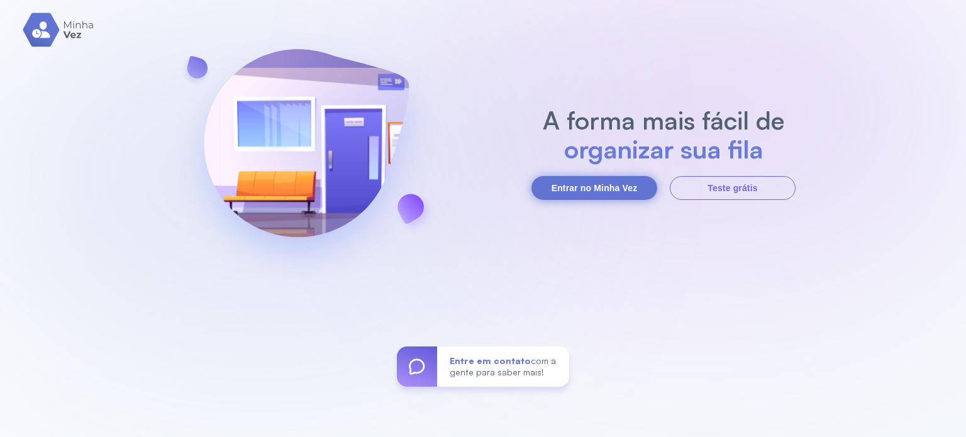
click at [623, 185] on button "Entrar no Minha Vez" at bounding box center [595, 188] width 126 height 24
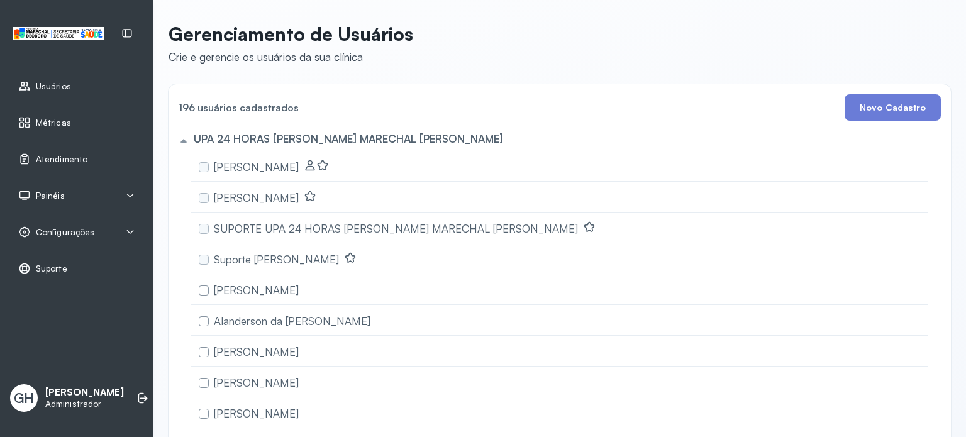
click at [59, 198] on span "Painéis" at bounding box center [50, 196] width 29 height 11
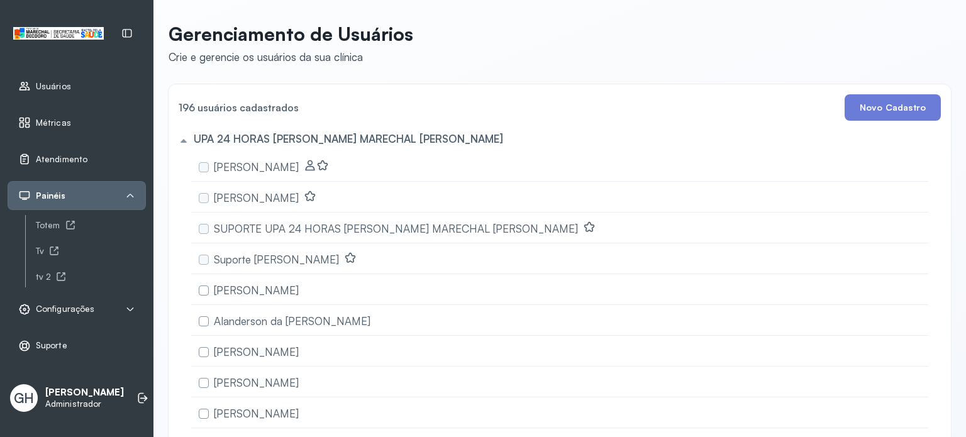
click at [61, 195] on span "Painéis" at bounding box center [51, 196] width 30 height 11
click at [62, 195] on span "Painéis" at bounding box center [51, 196] width 30 height 11
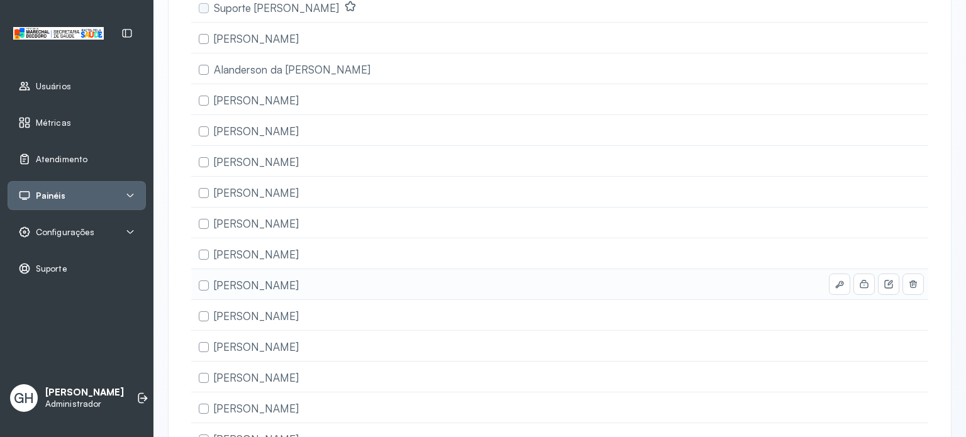
scroll to position [378, 0]
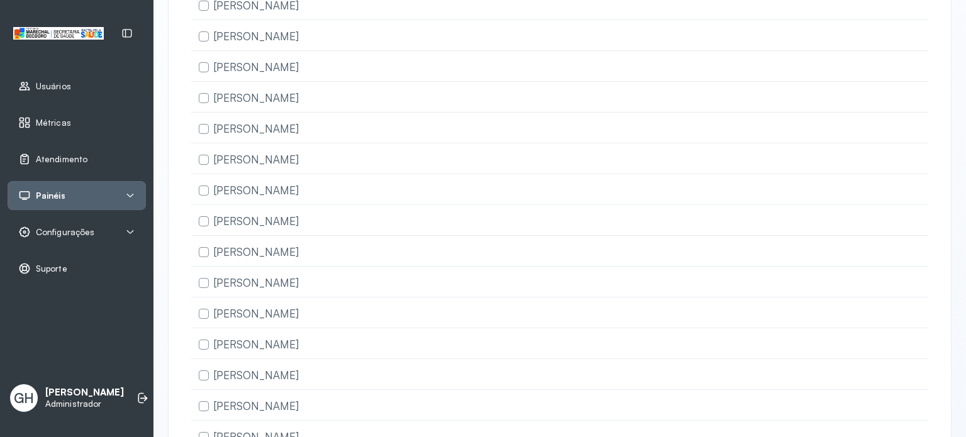
click at [84, 191] on div "Painéis" at bounding box center [76, 195] width 117 height 13
click at [40, 252] on div "Tv" at bounding box center [91, 251] width 110 height 11
click at [36, 274] on div "tv 2" at bounding box center [91, 277] width 110 height 11
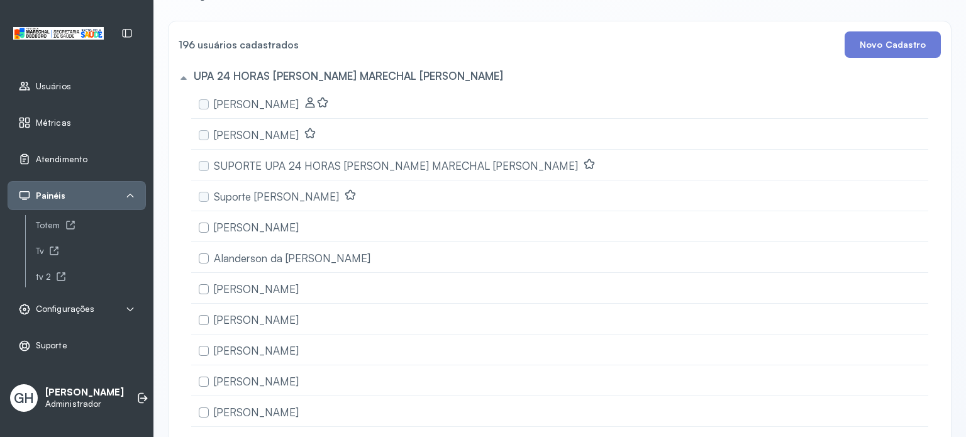
scroll to position [0, 0]
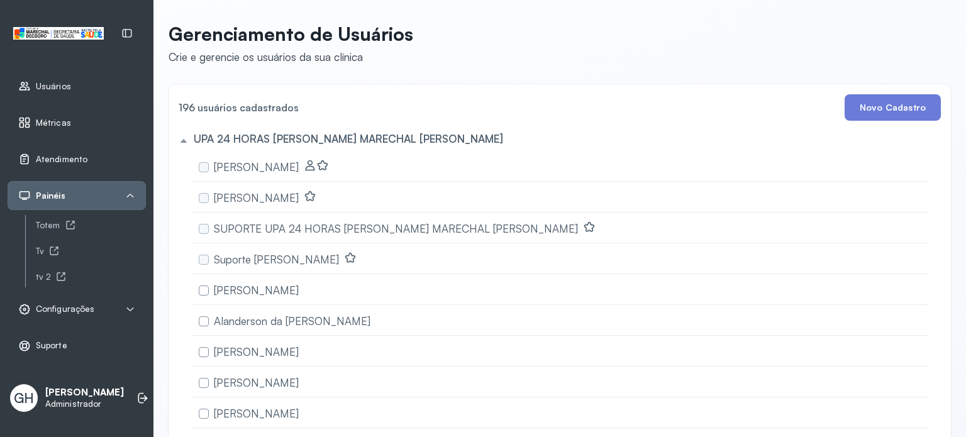
click at [50, 120] on span "Métricas" at bounding box center [53, 123] width 35 height 11
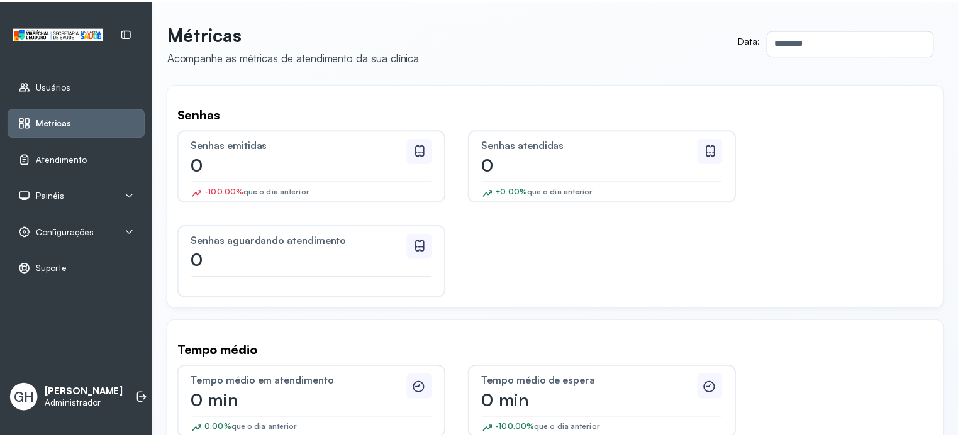
scroll to position [56, 0]
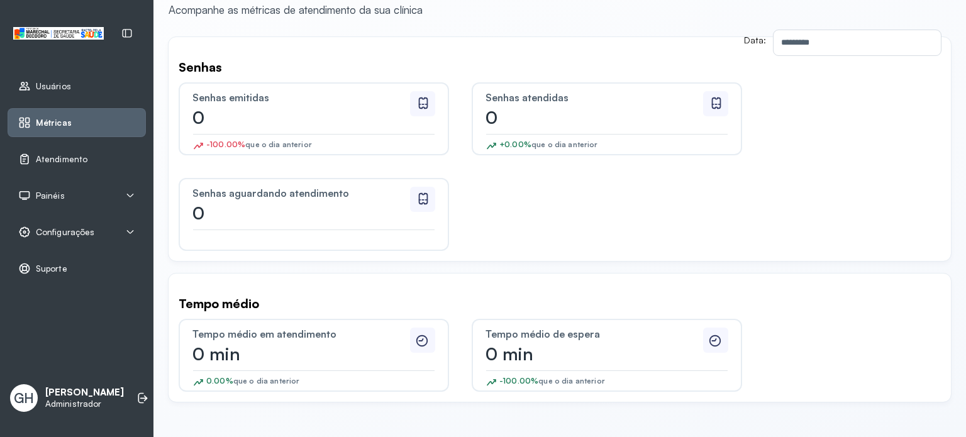
click at [57, 227] on span "Configurações" at bounding box center [65, 232] width 59 height 11
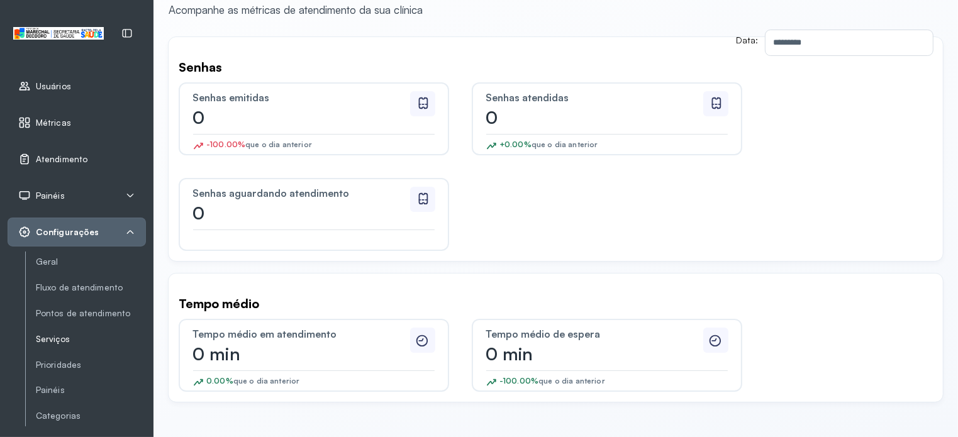
scroll to position [63, 0]
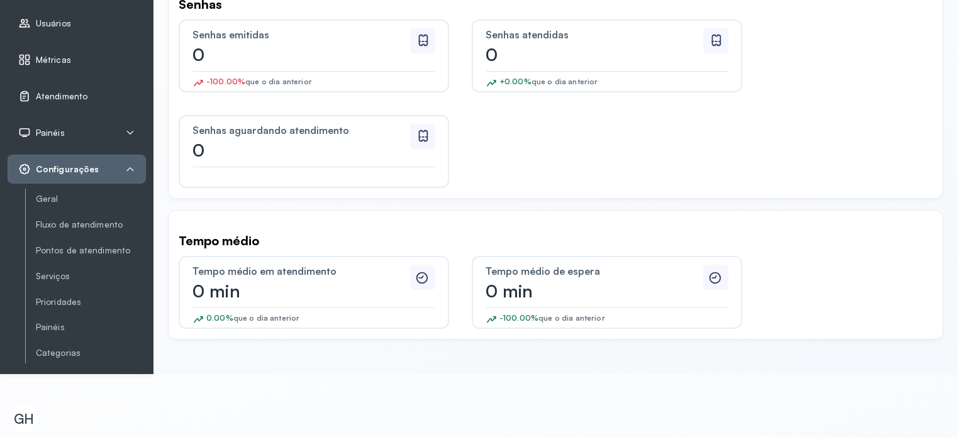
click at [48, 30] on div "Usuários" at bounding box center [77, 23] width 138 height 29
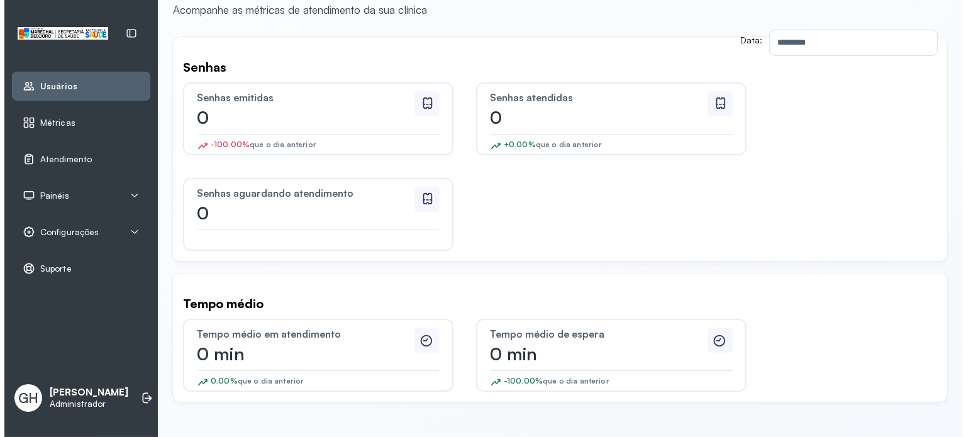
scroll to position [0, 0]
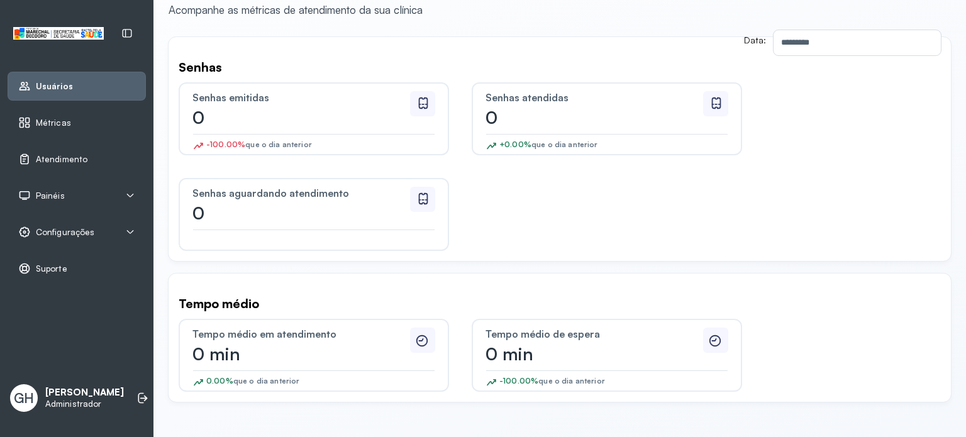
click at [47, 84] on span "Usuários" at bounding box center [54, 86] width 37 height 11
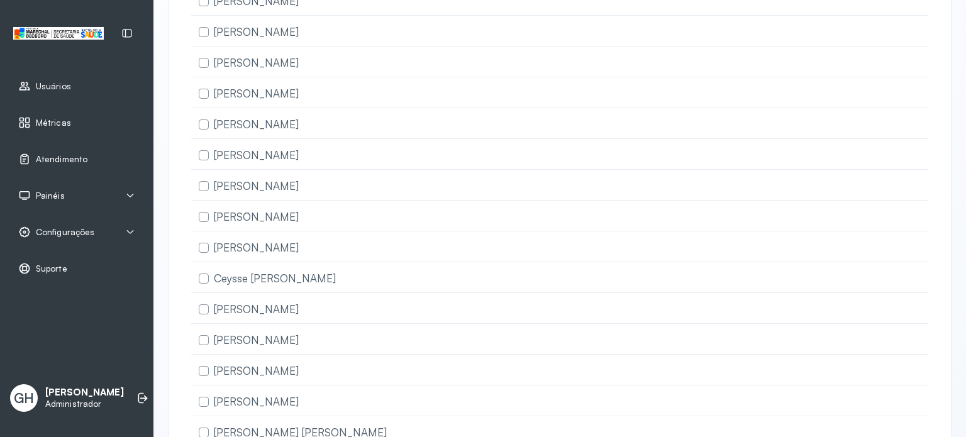
scroll to position [4038, 0]
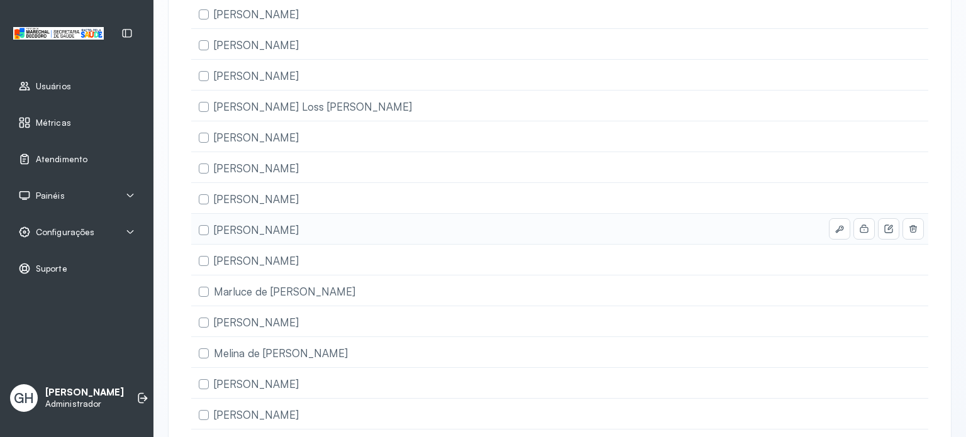
click at [297, 223] on span "Mariana Queiroz Rocha" at bounding box center [256, 229] width 85 height 13
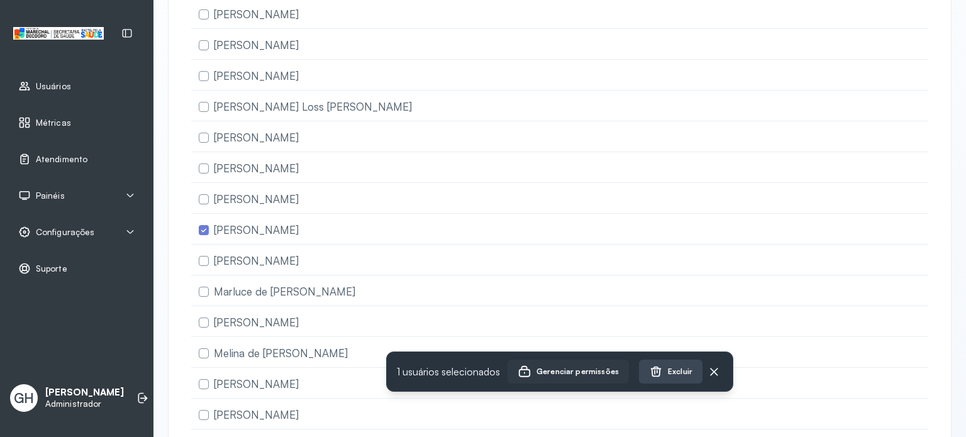
click at [561, 367] on div "Gerenciar permissões" at bounding box center [568, 372] width 101 height 14
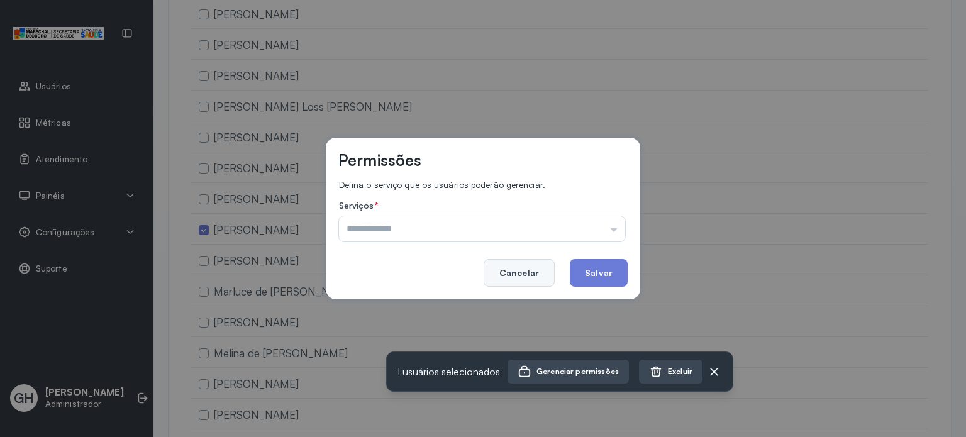
click at [534, 278] on button "Cancelar" at bounding box center [519, 273] width 71 height 28
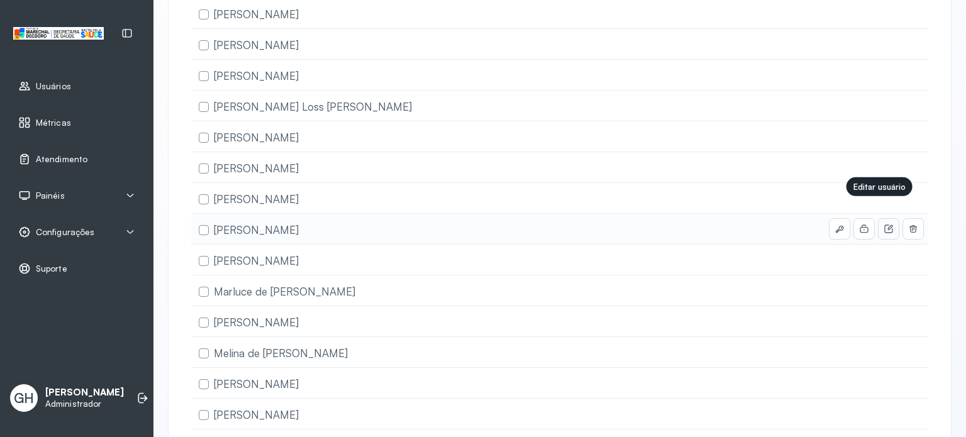
click at [884, 224] on icon at bounding box center [889, 229] width 10 height 10
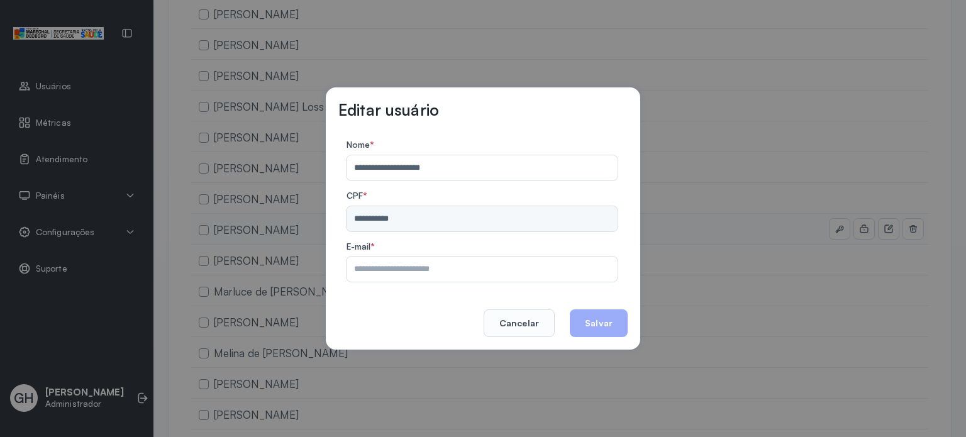
drag, startPoint x: 598, startPoint y: 322, endPoint x: 568, endPoint y: 325, distance: 30.4
click at [598, 322] on button "Salvar" at bounding box center [599, 324] width 58 height 28
drag, startPoint x: 531, startPoint y: 326, endPoint x: 749, endPoint y: 266, distance: 226.4
click at [532, 326] on button "Cancelar" at bounding box center [519, 324] width 71 height 28
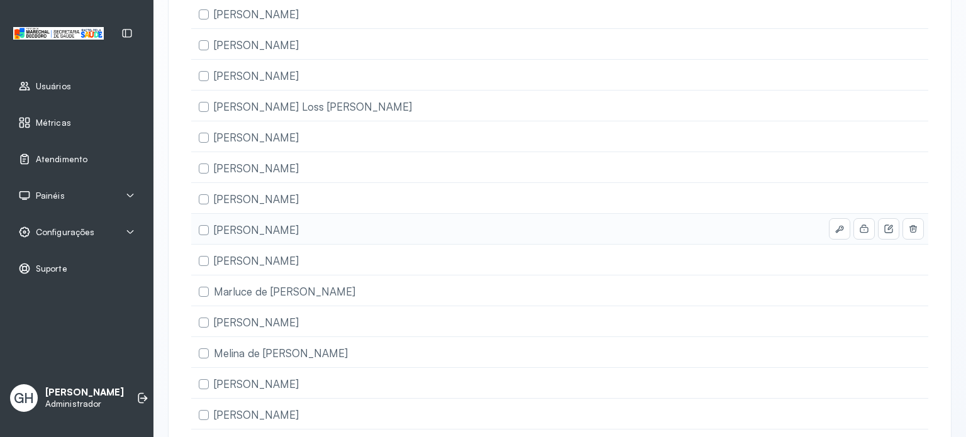
click at [204, 225] on label at bounding box center [204, 230] width 10 height 10
click at [202, 225] on label at bounding box center [204, 230] width 10 height 10
click at [335, 276] on div "Mariana Queiroz Rocha" at bounding box center [559, 291] width 737 height 31
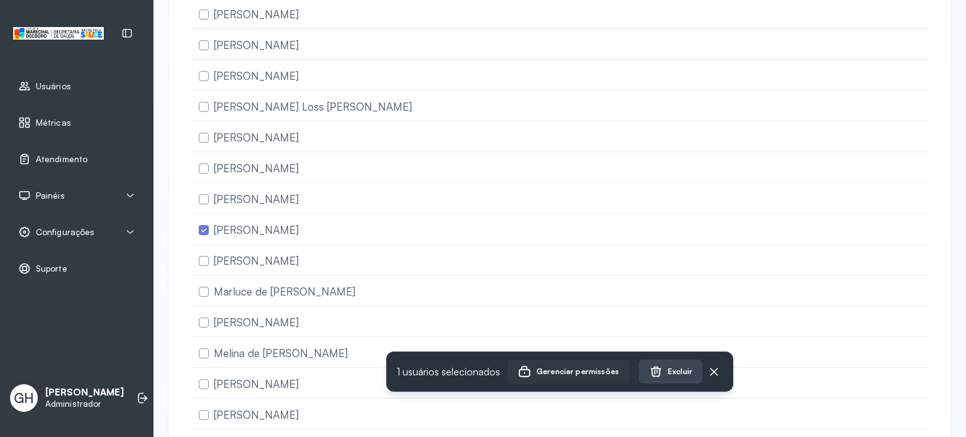
click at [605, 366] on div "Gerenciar permissões" at bounding box center [568, 372] width 101 height 14
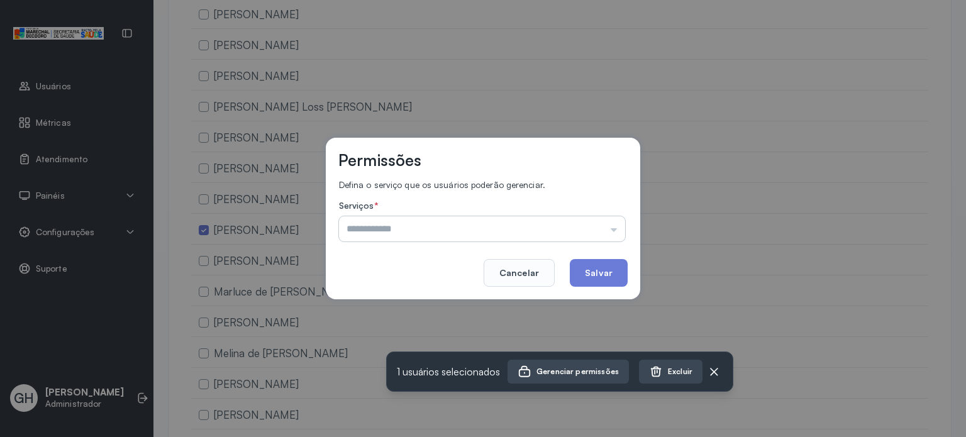
click at [445, 232] on input "text" at bounding box center [482, 228] width 286 height 25
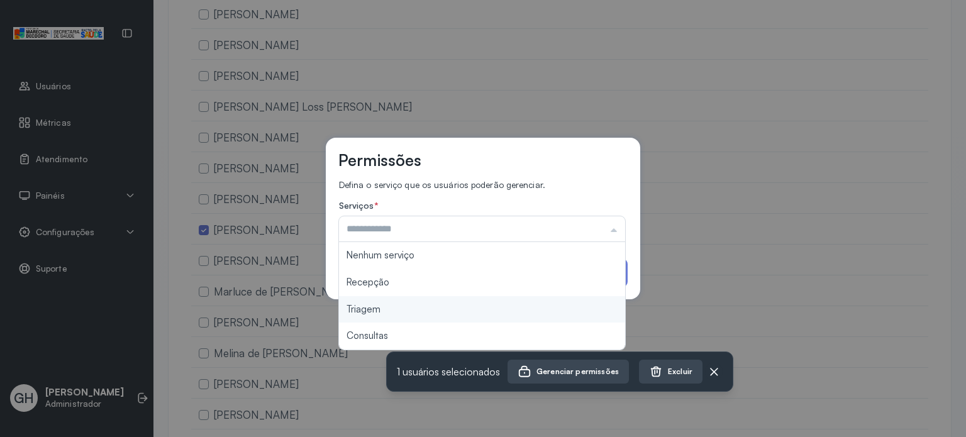
type input "*******"
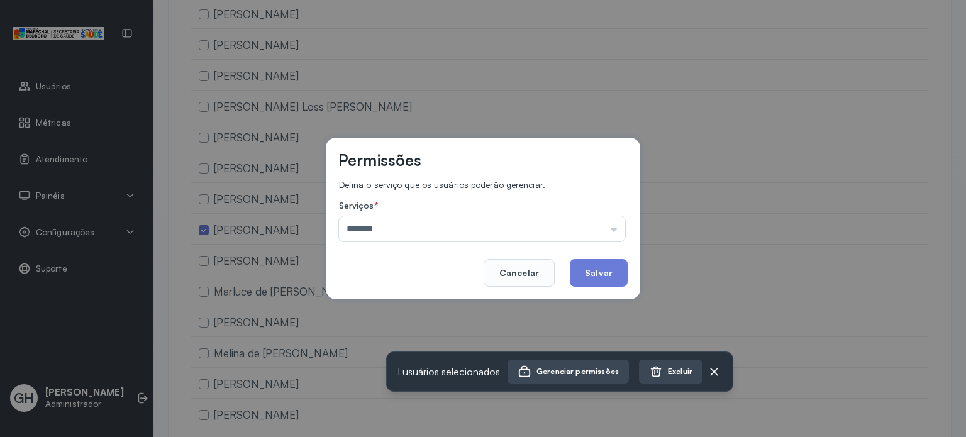
click at [363, 311] on div "Permissões Defina o serviço que os usuários poderão gerenciar. Serviços * *****…" at bounding box center [483, 218] width 966 height 437
click at [604, 275] on button "Salvar" at bounding box center [599, 273] width 58 height 28
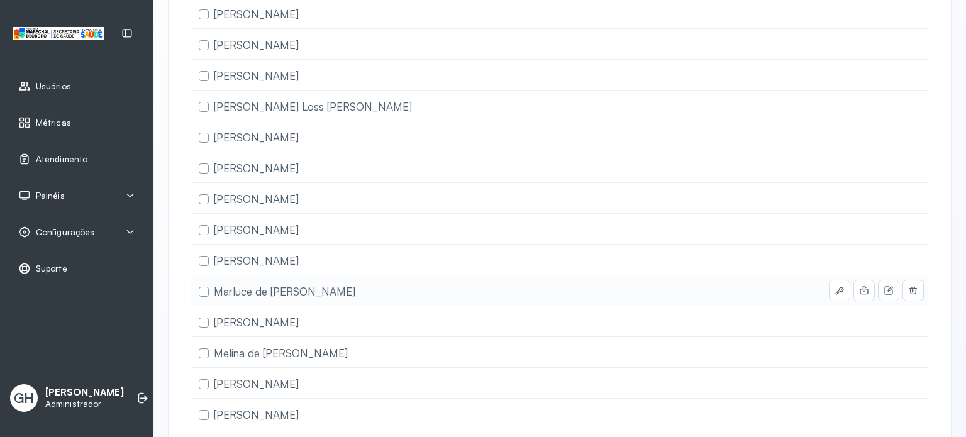
scroll to position [4226, 0]
